Goal: Task Accomplishment & Management: Use online tool/utility

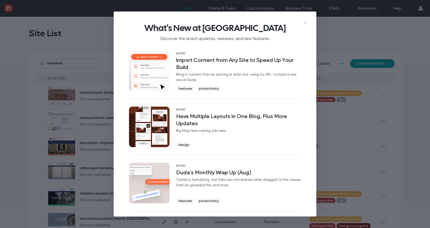
click at [306, 22] on icon at bounding box center [305, 22] width 4 height 4
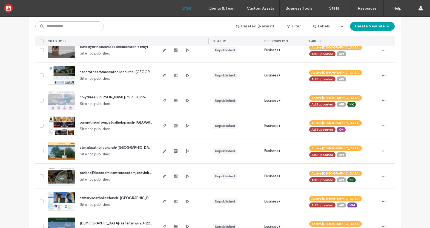
scroll to position [226, 0]
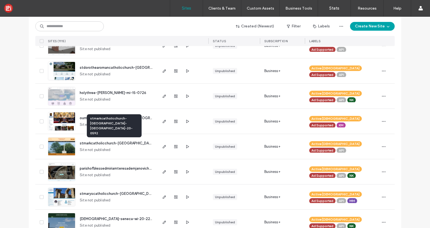
click at [108, 142] on span "stmarkcatholicchurch-eddyville-ky-20-0592" at bounding box center [145, 143] width 130 height 4
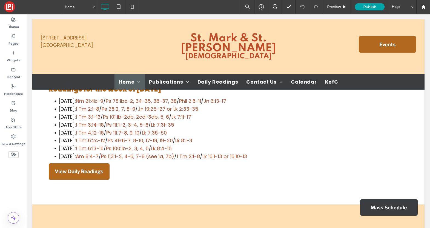
scroll to position [1116, 0]
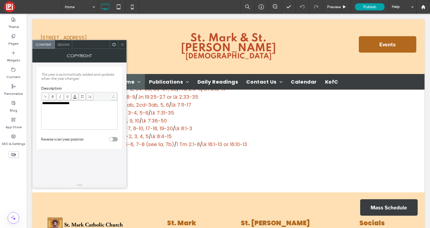
click at [70, 102] on span "**********" at bounding box center [55, 103] width 27 height 4
drag, startPoint x: 71, startPoint y: 103, endPoint x: 77, endPoint y: 103, distance: 6.3
click at [77, 103] on div "**********" at bounding box center [79, 103] width 75 height 4
click at [74, 96] on body ".wqwq-1{fill:#231f20;} .cls-1q, .cls-2q { fill-rule: evenodd; } .cls-2q { fill:…" at bounding box center [215, 114] width 430 height 228
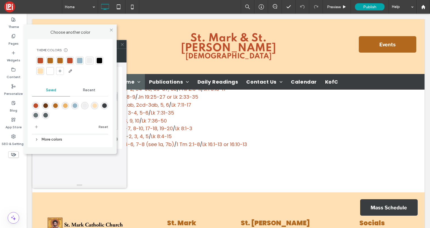
click at [69, 60] on div at bounding box center [69, 60] width 5 height 5
click at [112, 29] on icon at bounding box center [111, 30] width 4 height 4
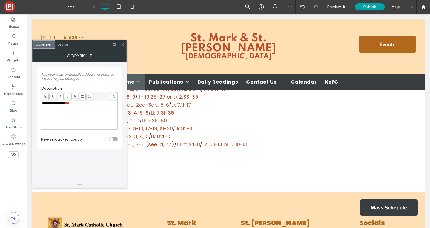
click at [47, 96] on span at bounding box center [45, 96] width 7 height 7
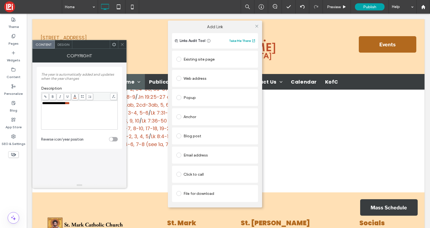
click at [69, 103] on div "Add Link Links Audit Tool Take Me There Existing site page Web address Popup An…" at bounding box center [215, 114] width 430 height 228
click at [86, 116] on div "Add Link Links Audit Tool Take Me There Existing site page Web address Popup An…" at bounding box center [215, 114] width 430 height 228
click at [257, 27] on icon at bounding box center [256, 26] width 4 height 4
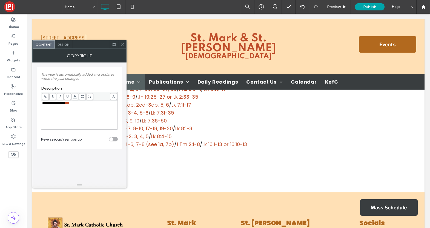
click at [45, 95] on icon at bounding box center [45, 96] width 3 height 3
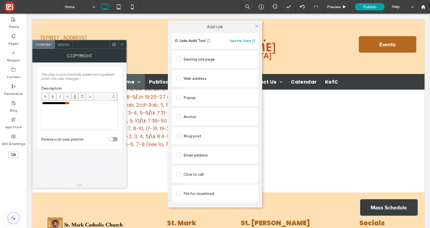
click at [179, 77] on span at bounding box center [178, 78] width 5 height 5
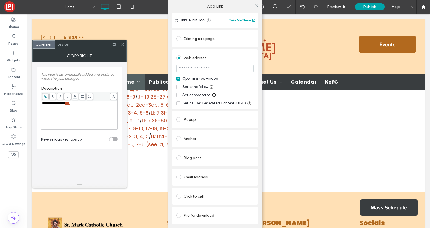
click at [189, 67] on input "url" at bounding box center [214, 68] width 77 height 7
paste input "**********"
type input "**********"
click at [121, 44] on div "**********" at bounding box center [215, 114] width 430 height 228
click at [122, 44] on div "**********" at bounding box center [215, 114] width 430 height 228
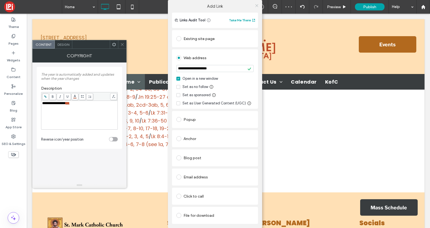
click at [256, 6] on icon at bounding box center [256, 6] width 4 height 4
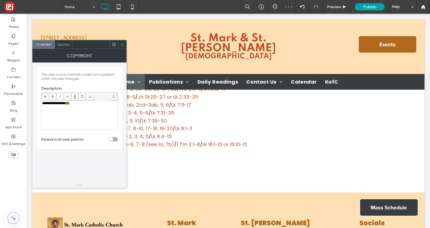
click at [126, 44] on div at bounding box center [122, 44] width 8 height 8
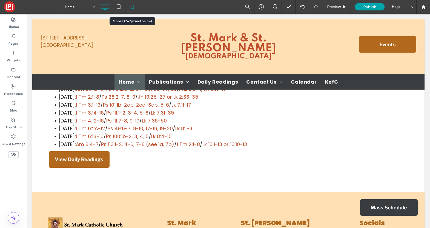
click at [133, 3] on icon at bounding box center [132, 6] width 11 height 11
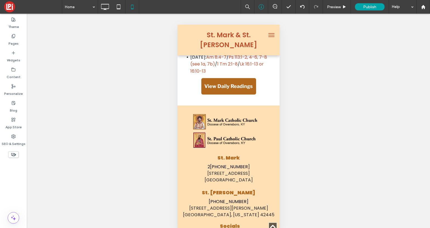
scroll to position [1598, 0]
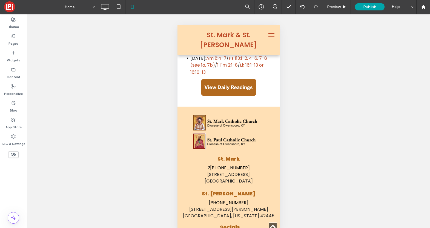
click at [9, 10] on span at bounding box center [33, 6] width 58 height 11
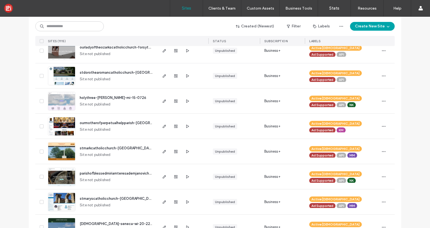
scroll to position [221, 0]
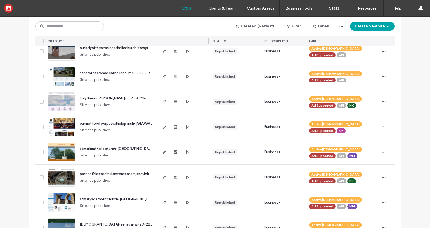
click at [105, 148] on span "stmarkcatholicchurch-eddyville-ky-20-0592" at bounding box center [145, 148] width 130 height 4
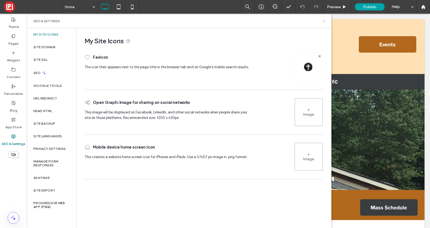
click at [323, 19] on icon at bounding box center [324, 21] width 4 height 4
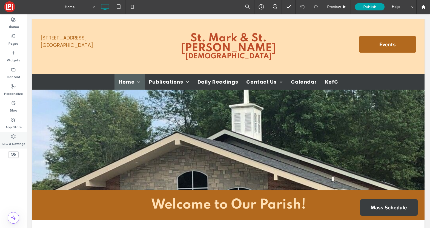
click at [15, 135] on use at bounding box center [13, 136] width 4 height 4
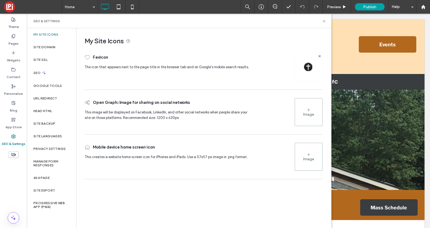
click at [307, 63] on img at bounding box center [308, 67] width 9 height 9
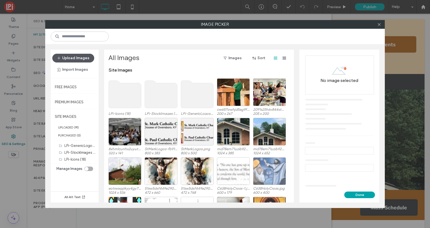
click at [78, 56] on button "Upload Images" at bounding box center [73, 58] width 42 height 9
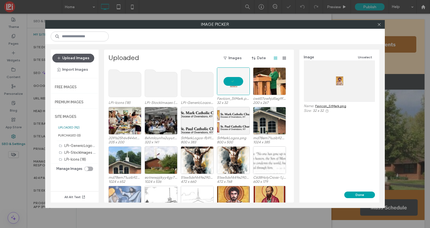
click at [86, 60] on button "Upload Images" at bounding box center [73, 58] width 42 height 9
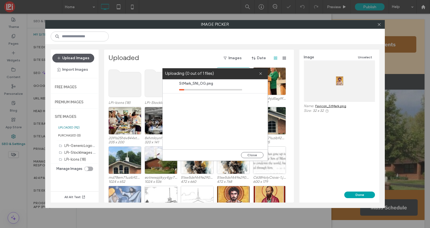
click at [82, 56] on button "Upload Images" at bounding box center [73, 58] width 42 height 9
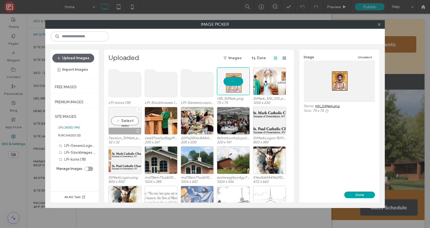
click at [126, 118] on div "Select" at bounding box center [124, 121] width 33 height 28
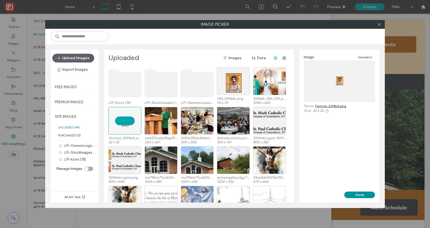
click at [360, 195] on button "Done" at bounding box center [359, 194] width 31 height 7
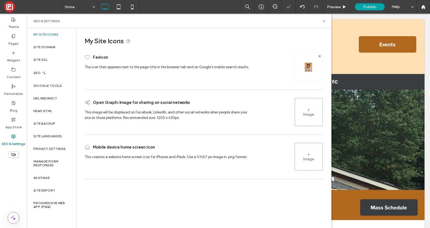
click at [306, 113] on div "Image" at bounding box center [308, 114] width 11 height 5
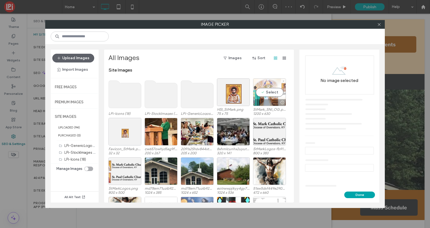
click at [266, 92] on div "Select" at bounding box center [269, 92] width 33 height 28
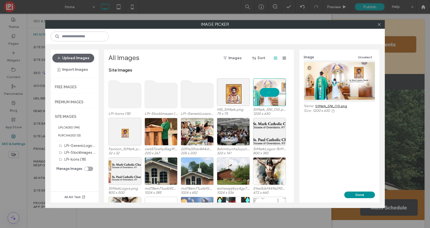
click at [366, 193] on button "Done" at bounding box center [359, 194] width 31 height 7
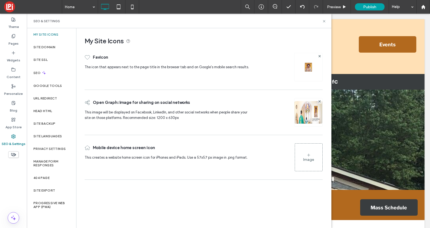
click at [307, 164] on div "Image" at bounding box center [308, 157] width 27 height 26
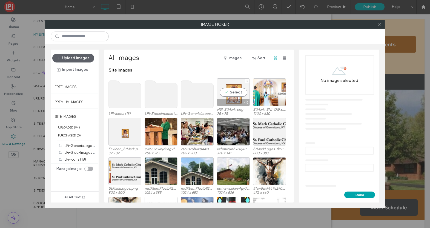
click at [228, 91] on div "Select" at bounding box center [233, 92] width 33 height 28
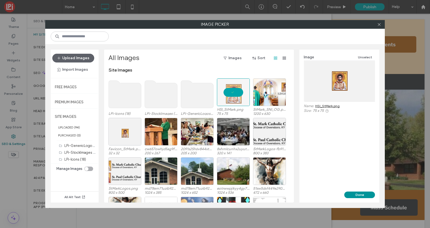
click at [353, 192] on button "Done" at bounding box center [359, 194] width 31 height 7
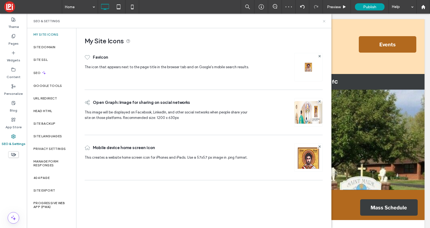
click at [322, 21] on icon at bounding box center [324, 21] width 4 height 4
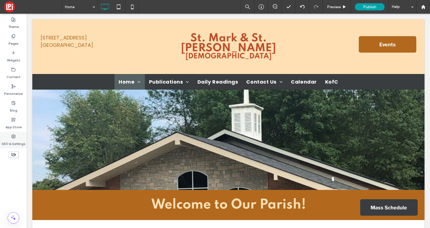
click at [16, 145] on label "SEO & Settings" at bounding box center [14, 142] width 24 height 8
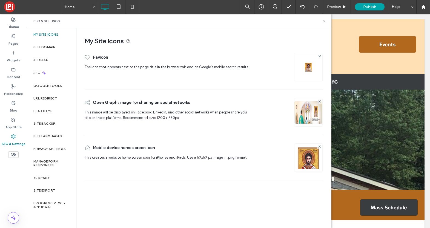
click at [323, 20] on icon at bounding box center [324, 21] width 4 height 4
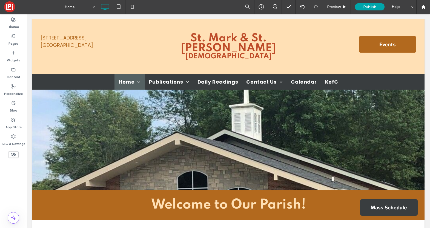
click at [10, 8] on span at bounding box center [33, 6] width 58 height 11
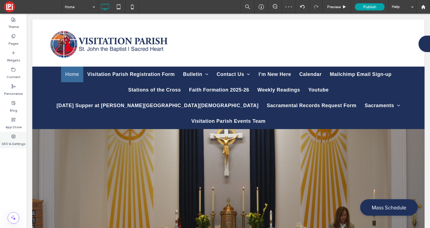
click at [14, 135] on use at bounding box center [13, 136] width 4 height 4
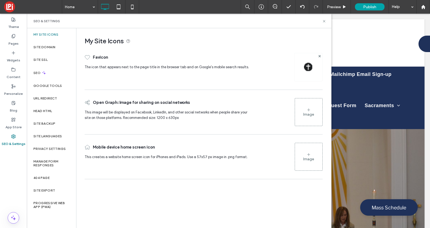
click at [311, 70] on img at bounding box center [308, 67] width 9 height 9
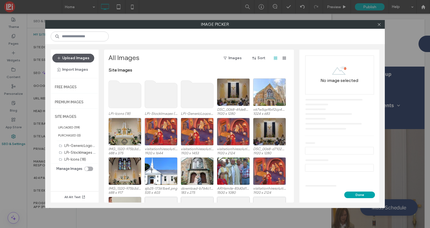
click at [84, 58] on button "Upload Images" at bounding box center [73, 58] width 42 height 9
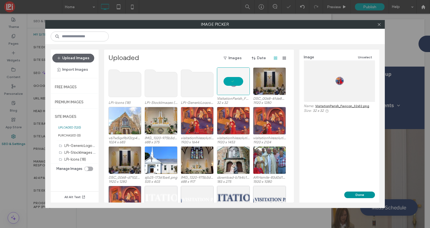
click at [366, 193] on button "Done" at bounding box center [359, 194] width 31 height 7
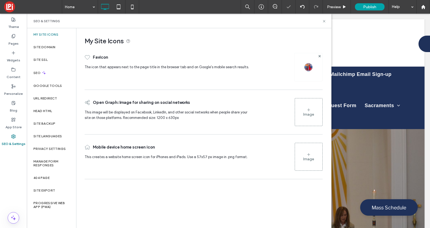
click at [299, 110] on div "Image" at bounding box center [308, 112] width 27 height 26
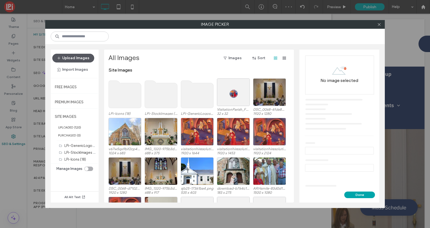
click at [62, 59] on button "Upload Images" at bounding box center [73, 58] width 42 height 9
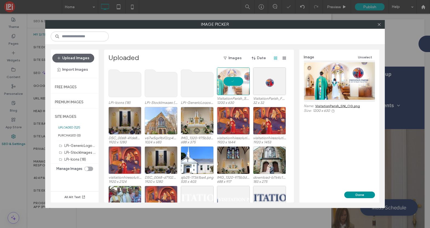
click at [367, 195] on button "Done" at bounding box center [359, 194] width 31 height 7
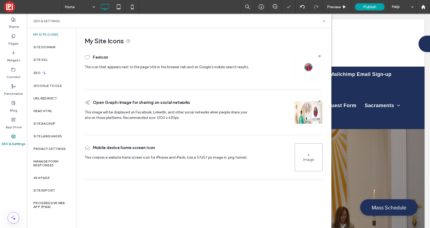
click at [304, 154] on div "Image" at bounding box center [308, 157] width 27 height 26
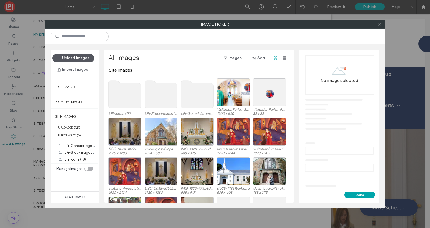
click at [80, 57] on button "Upload Images" at bounding box center [73, 58] width 42 height 9
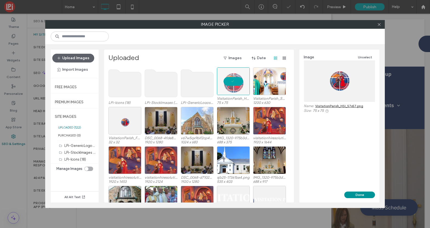
click at [360, 193] on button "Done" at bounding box center [359, 194] width 31 height 7
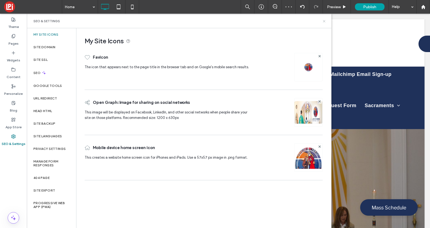
click at [325, 20] on use at bounding box center [324, 21] width 2 height 2
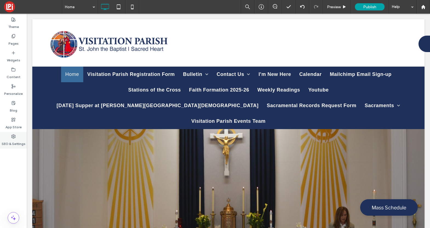
click at [8, 143] on label "SEO & Settings" at bounding box center [14, 142] width 24 height 8
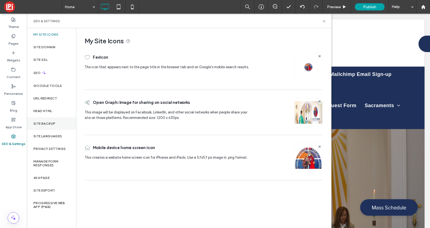
click at [53, 125] on div "Site Backup" at bounding box center [51, 123] width 49 height 13
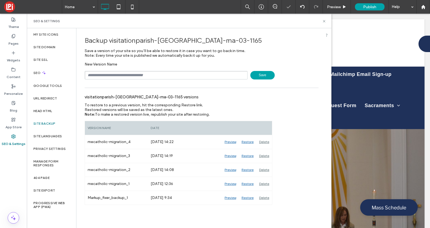
click at [263, 74] on span "Save" at bounding box center [262, 75] width 24 height 8
click at [324, 20] on icon at bounding box center [324, 21] width 4 height 4
